Goal: Task Accomplishment & Management: Complete application form

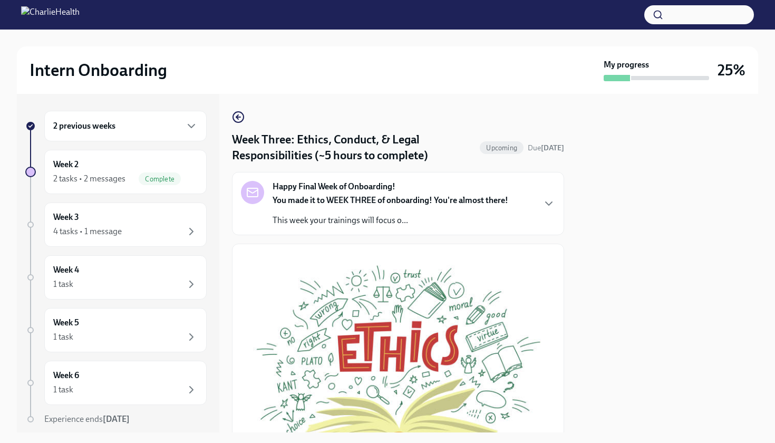
scroll to position [443, 0]
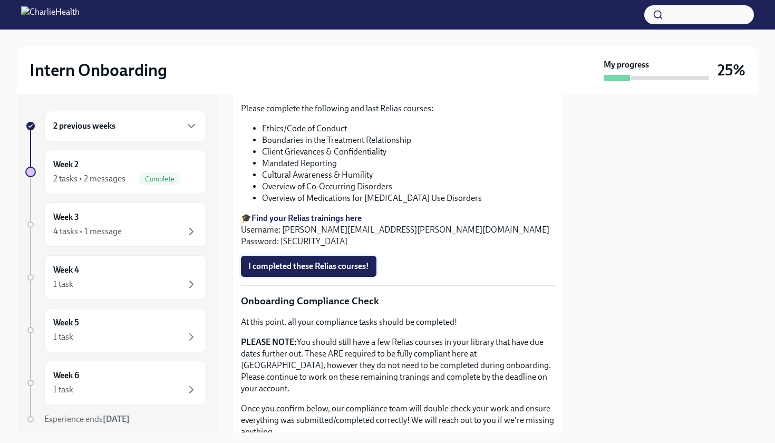
click at [311, 262] on span "I completed these Relias courses!" at bounding box center [308, 266] width 121 height 11
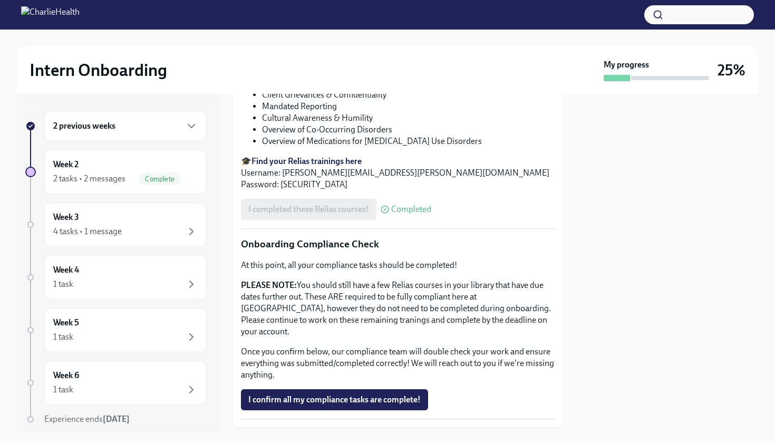
scroll to position [502, 0]
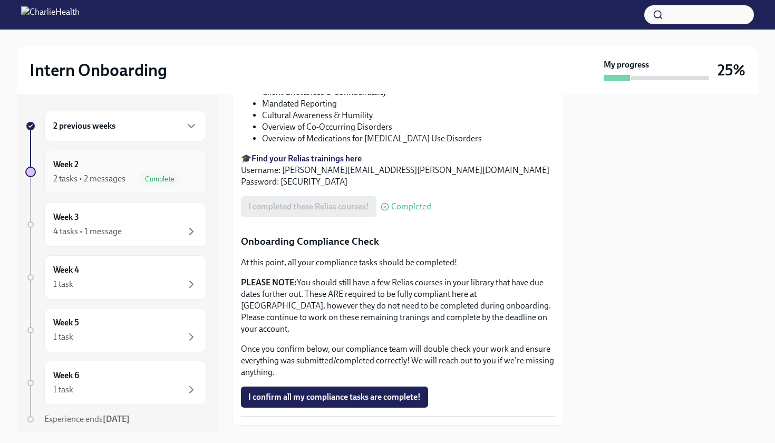
click at [135, 174] on div "2 tasks • 2 messages Complete" at bounding box center [125, 178] width 144 height 13
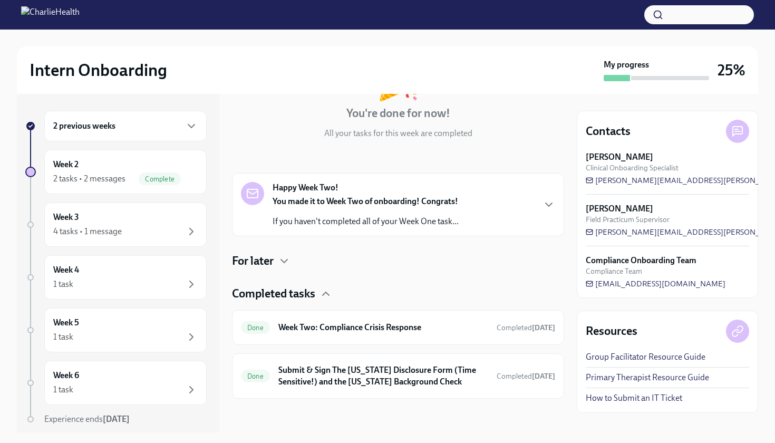
scroll to position [95, 0]
click at [278, 257] on div "For later" at bounding box center [398, 261] width 332 height 16
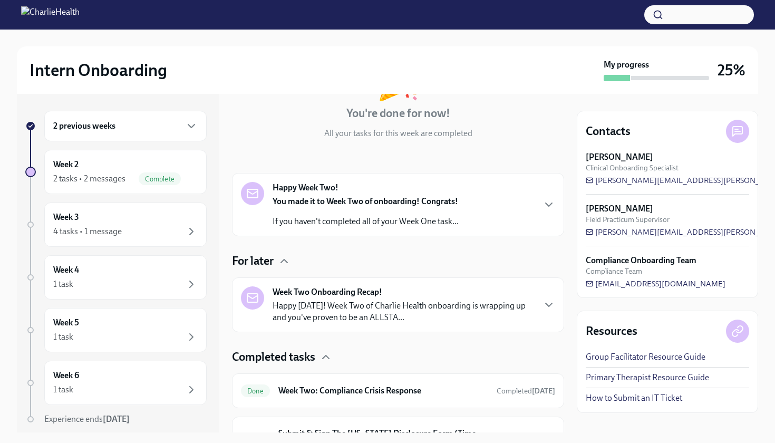
click at [278, 257] on div "For later" at bounding box center [398, 261] width 332 height 16
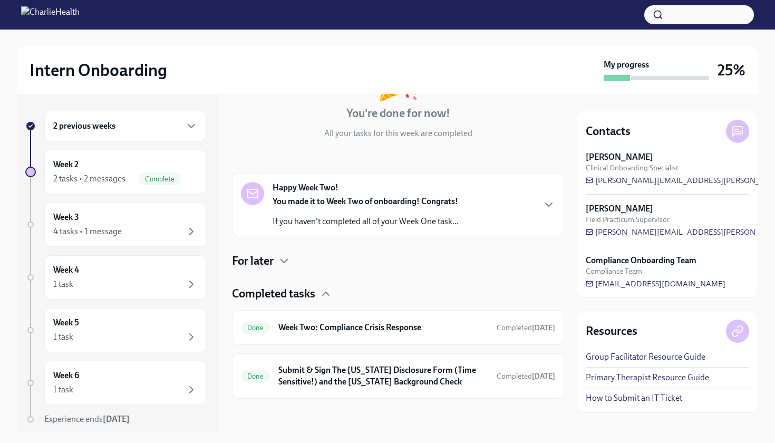
click at [278, 257] on div "For later" at bounding box center [398, 261] width 332 height 16
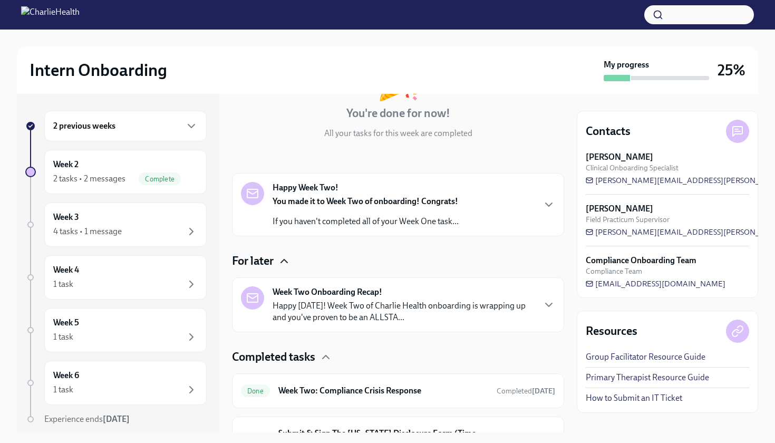
click at [279, 257] on icon "button" at bounding box center [284, 260] width 13 height 13
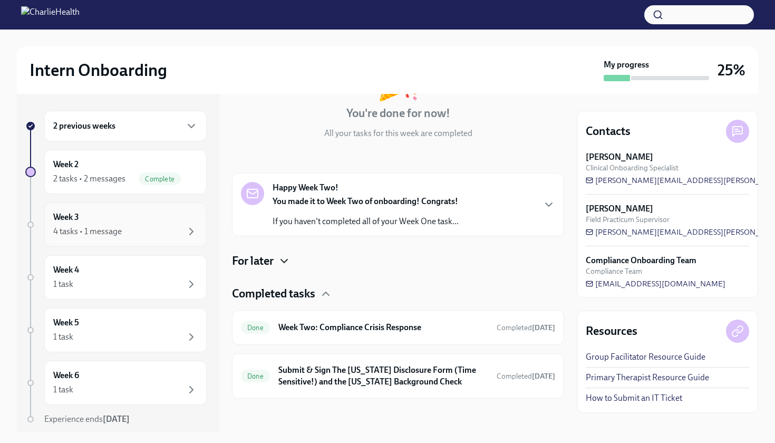
scroll to position [0, 0]
click at [157, 224] on div "Week 3 4 tasks • 1 message" at bounding box center [125, 224] width 144 height 26
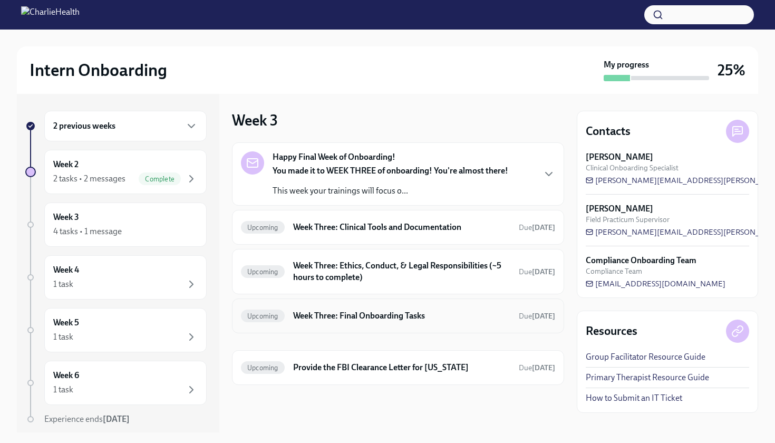
click at [453, 310] on h6 "Week Three: Final Onboarding Tasks" at bounding box center [401, 316] width 217 height 12
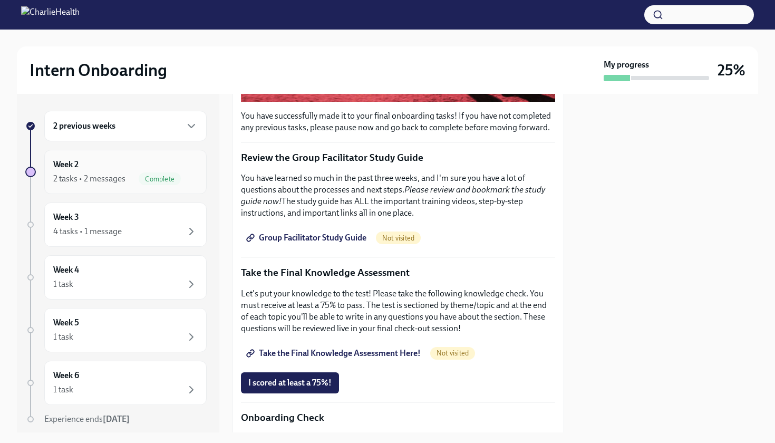
click at [133, 175] on div "2 tasks • 2 messages Complete" at bounding box center [125, 178] width 144 height 13
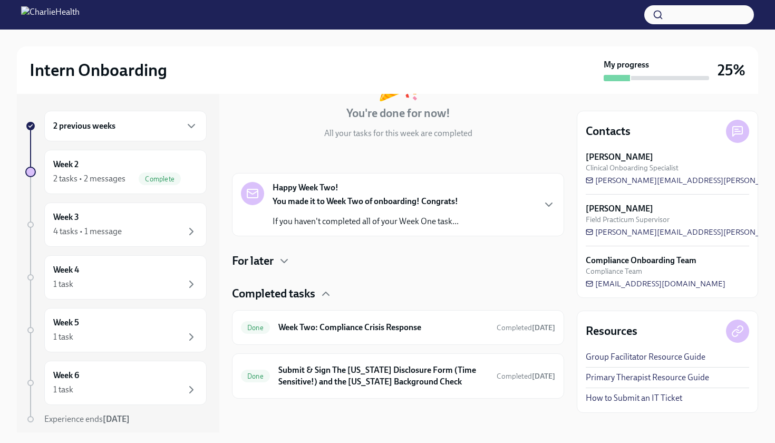
scroll to position [95, 0]
click at [165, 134] on div "2 previous weeks" at bounding box center [125, 126] width 162 height 31
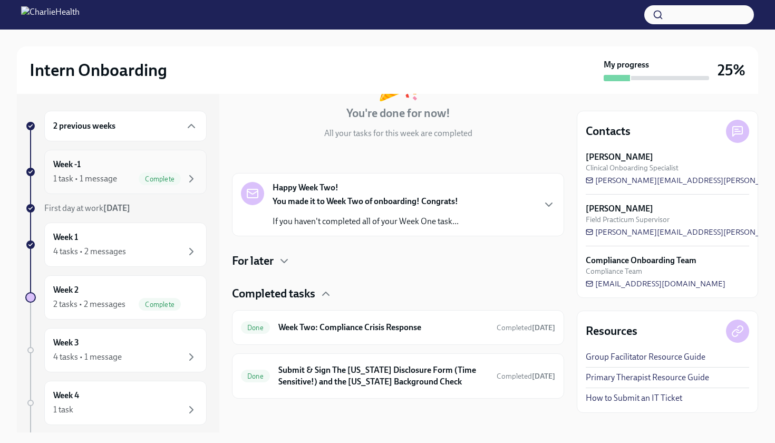
click at [184, 179] on div "Complete" at bounding box center [168, 178] width 59 height 13
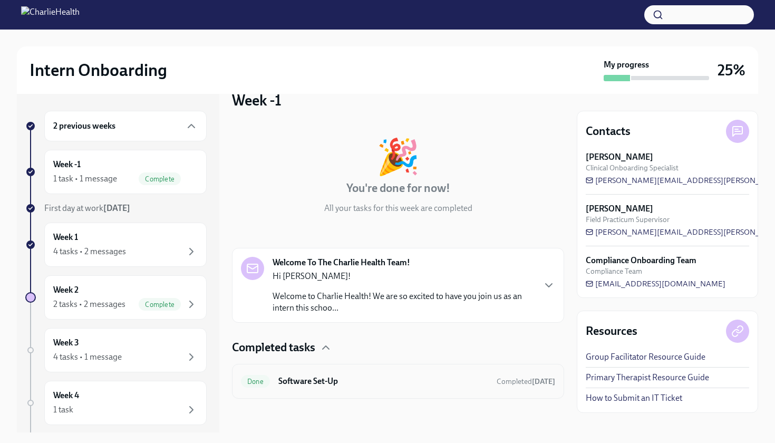
click at [373, 381] on h6 "Software Set-Up" at bounding box center [383, 381] width 210 height 12
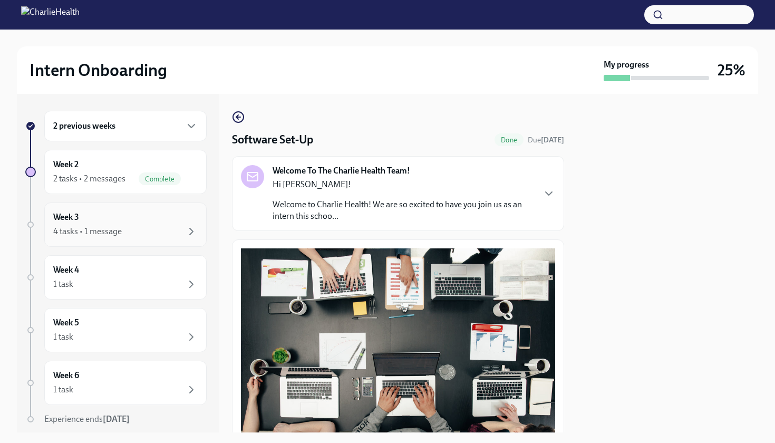
click at [179, 218] on div "Week 3 4 tasks • 1 message" at bounding box center [125, 224] width 144 height 26
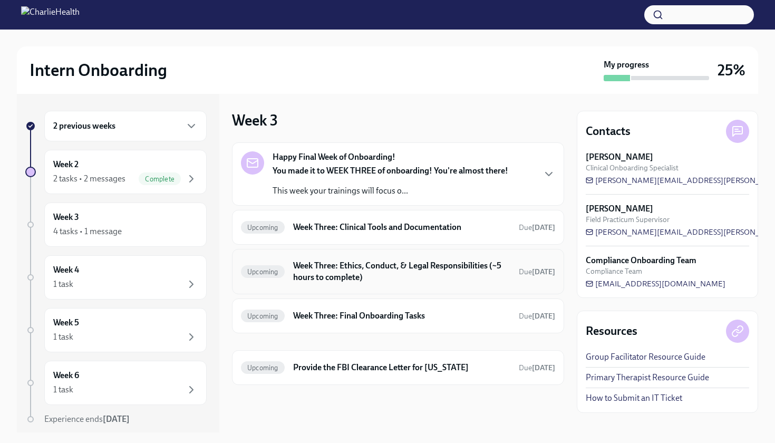
click at [398, 286] on div "Upcoming Week Three: Ethics, Conduct, & Legal Responsibilities (~5 hours to com…" at bounding box center [398, 271] width 332 height 45
click at [359, 270] on h6 "Week Three: Ethics, Conduct, & Legal Responsibilities (~5 hours to complete)" at bounding box center [401, 271] width 217 height 23
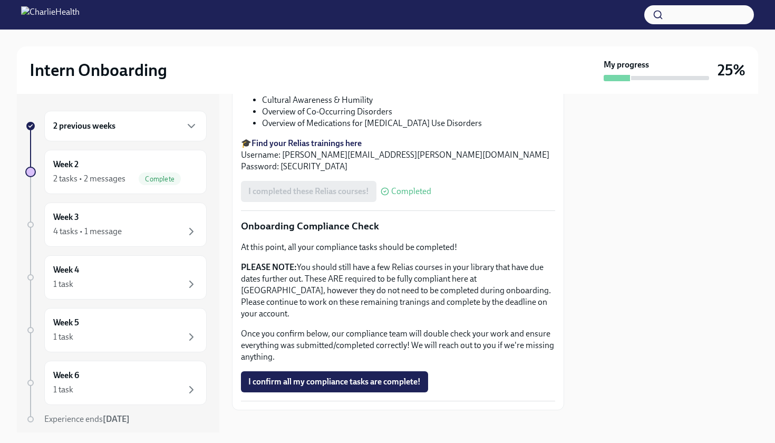
scroll to position [517, 0]
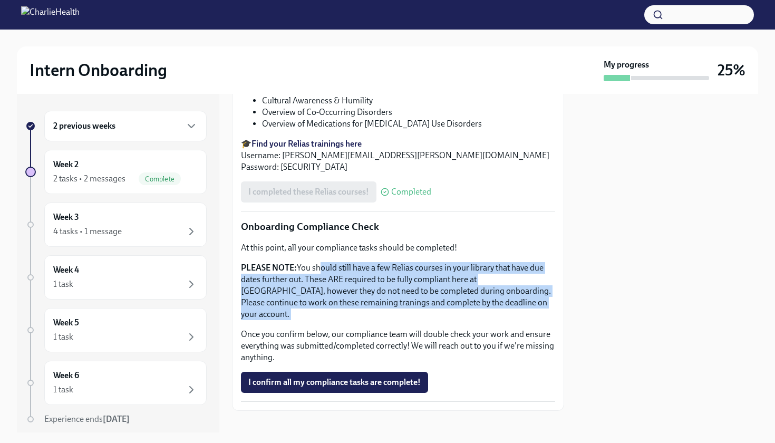
drag, startPoint x: 318, startPoint y: 271, endPoint x: 341, endPoint y: 310, distance: 46.1
click at [341, 310] on div "At this point, all your compliance tasks should be completed! PLEASE NOTE: You …" at bounding box center [398, 302] width 314 height 121
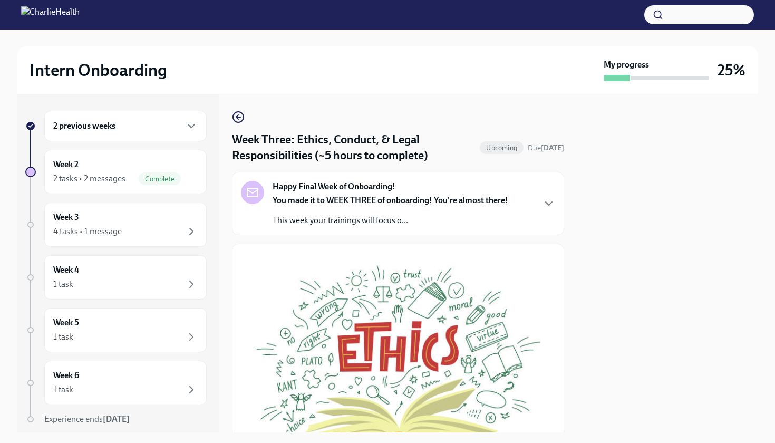
scroll to position [0, 0]
click at [239, 117] on icon "button" at bounding box center [238, 117] width 4 height 0
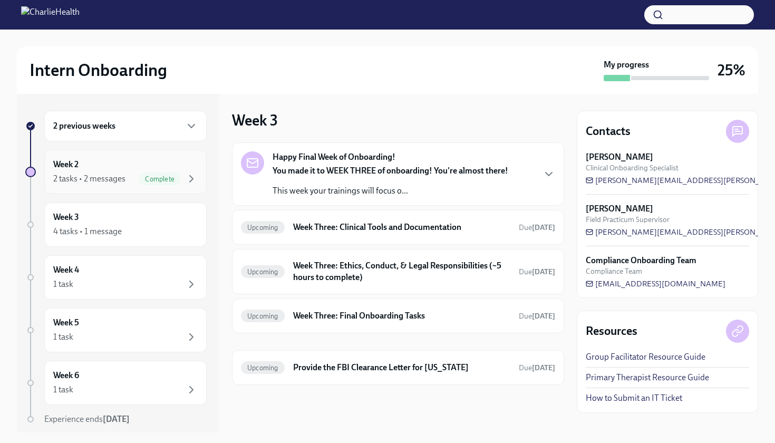
click at [134, 164] on div "Week 2 2 tasks • 2 messages Complete" at bounding box center [125, 172] width 144 height 26
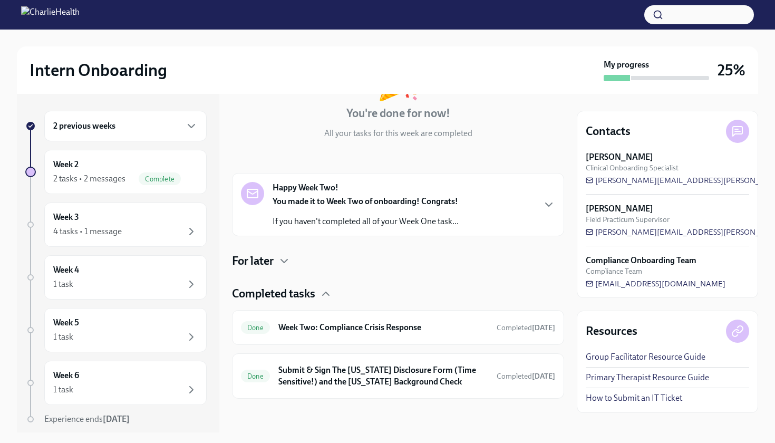
scroll to position [95, 0]
click at [126, 129] on div "2 previous weeks" at bounding box center [125, 126] width 144 height 13
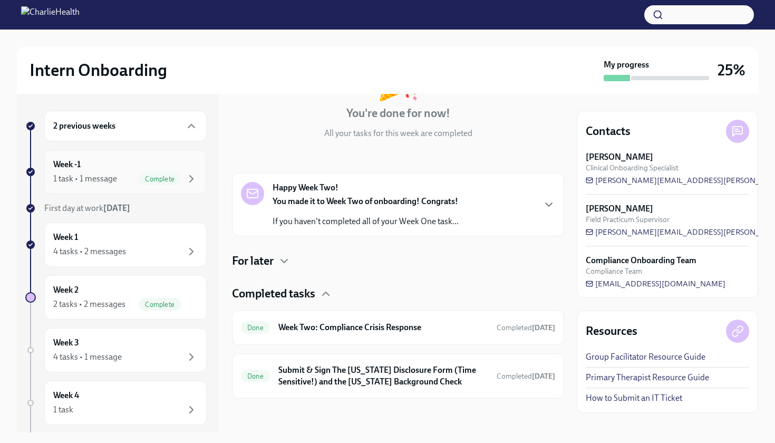
click at [125, 165] on div "Week -1 1 task • 1 message Complete" at bounding box center [125, 172] width 144 height 26
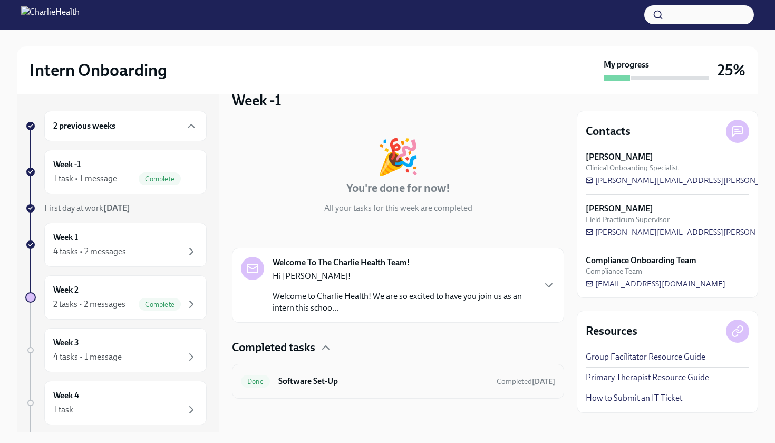
click at [417, 389] on div "Done Software Set-Up Completed [DATE]" at bounding box center [398, 381] width 314 height 17
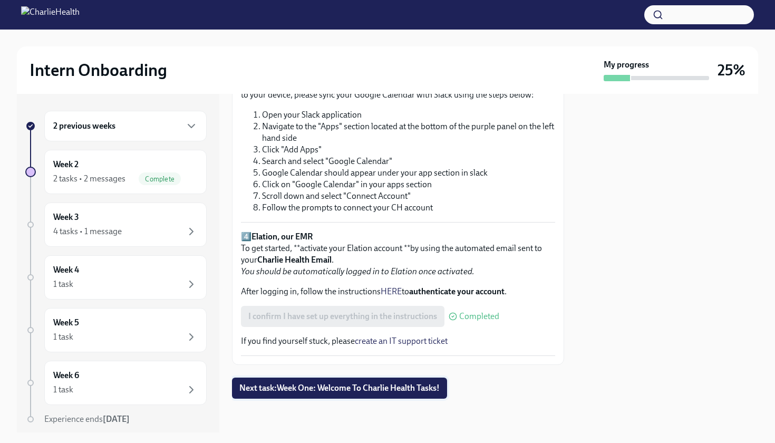
scroll to position [695, 0]
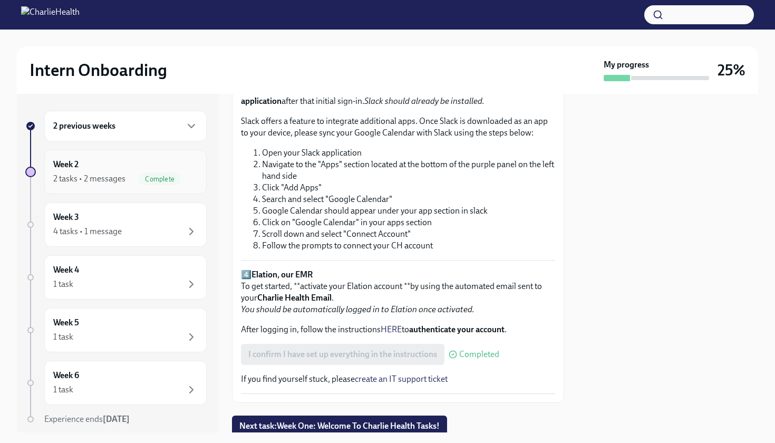
click at [130, 168] on div "Week 2 2 tasks • 2 messages Complete" at bounding box center [125, 172] width 144 height 26
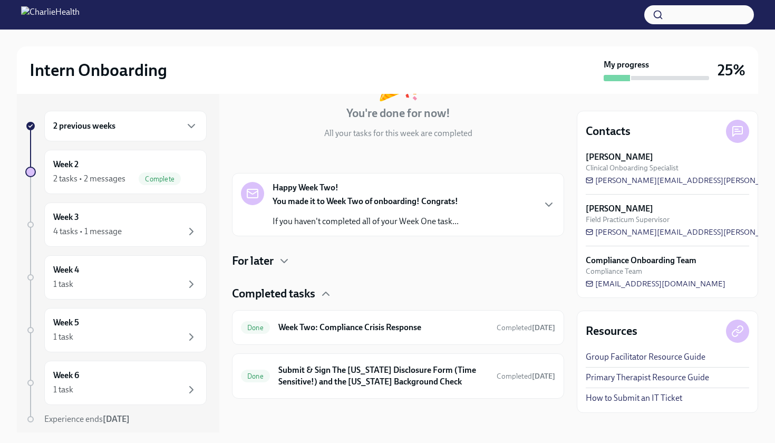
scroll to position [95, 0]
click at [285, 336] on div "Done Week Two: Compliance Crisis Response Completed [DATE]" at bounding box center [398, 327] width 332 height 35
click at [313, 327] on h6 "Week Two: Compliance Crisis Response" at bounding box center [383, 327] width 210 height 12
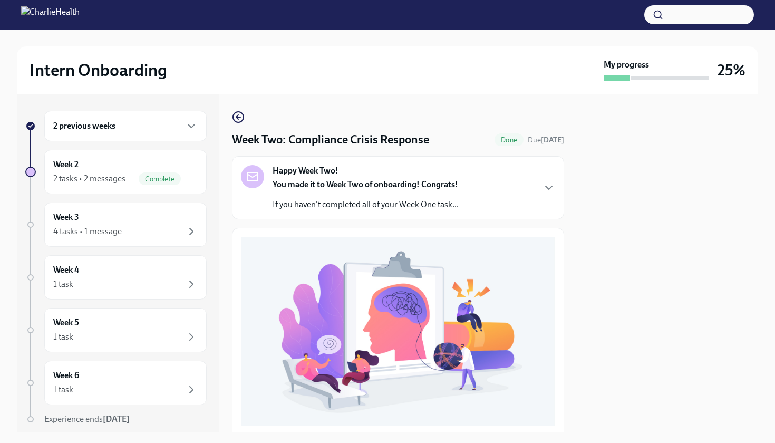
click at [318, 183] on strong "You made it to Week Two of onboarding! Congrats!" at bounding box center [364, 184] width 185 height 10
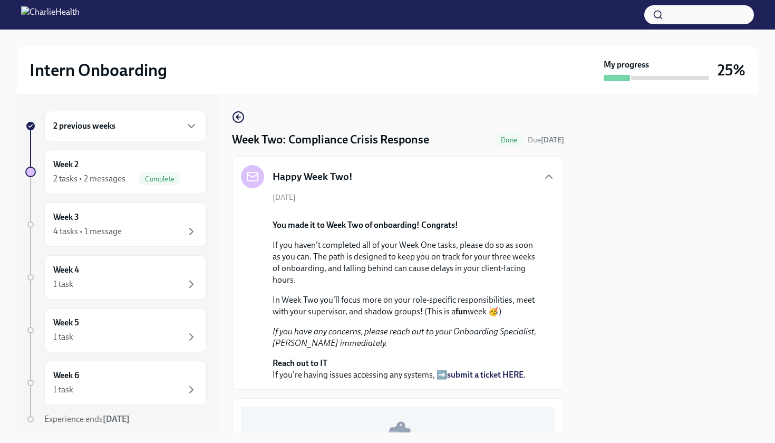
click at [440, 184] on div "Happy Week Two!" at bounding box center [398, 176] width 314 height 23
click at [543, 179] on icon "button" at bounding box center [548, 176] width 13 height 13
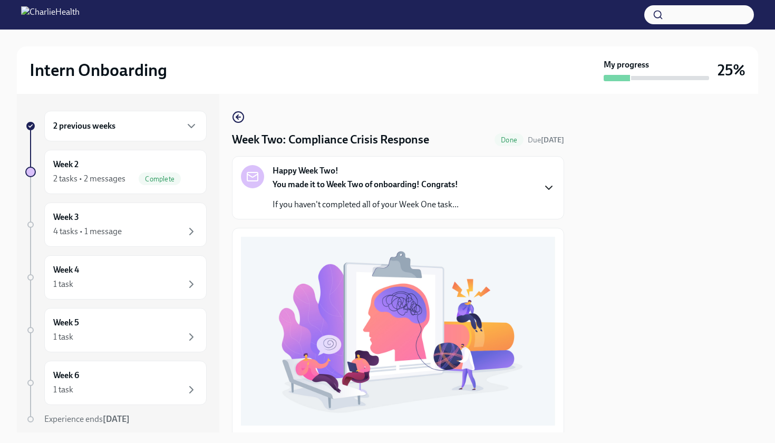
scroll to position [17, 0]
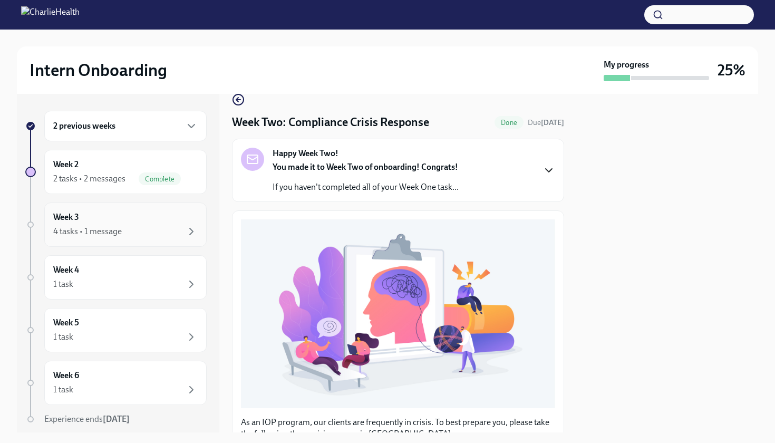
click at [166, 220] on div "Week 3 4 tasks • 1 message" at bounding box center [125, 224] width 144 height 26
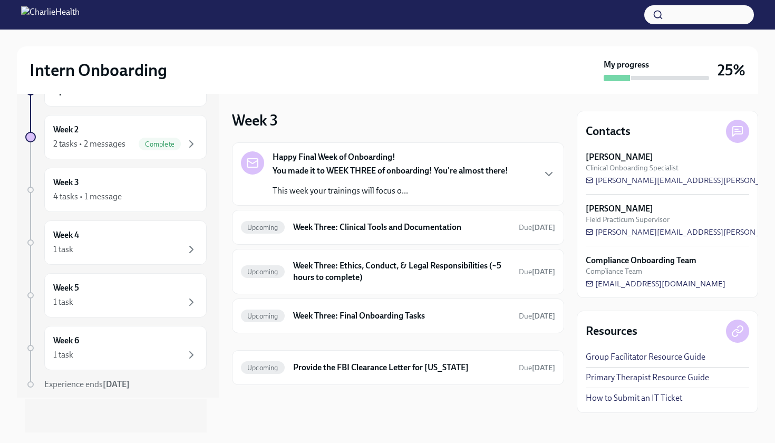
scroll to position [35, 0]
click at [391, 277] on h6 "Week Three: Ethics, Conduct, & Legal Responsibilities (~5 hours to complete)" at bounding box center [401, 271] width 217 height 23
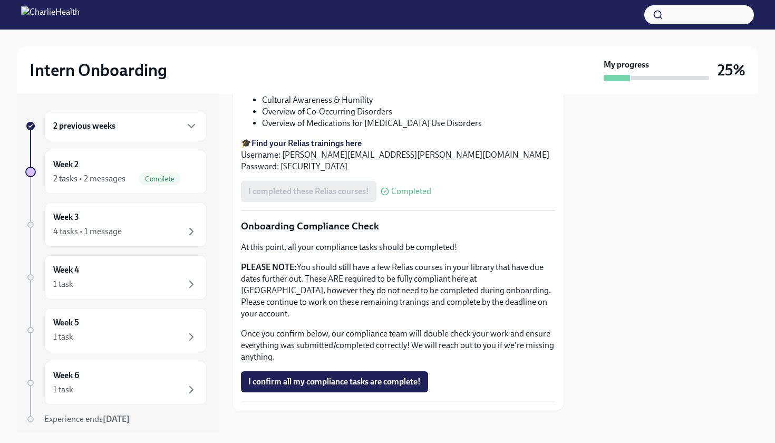
scroll to position [517, 0]
